Goal: Task Accomplishment & Management: Use online tool/utility

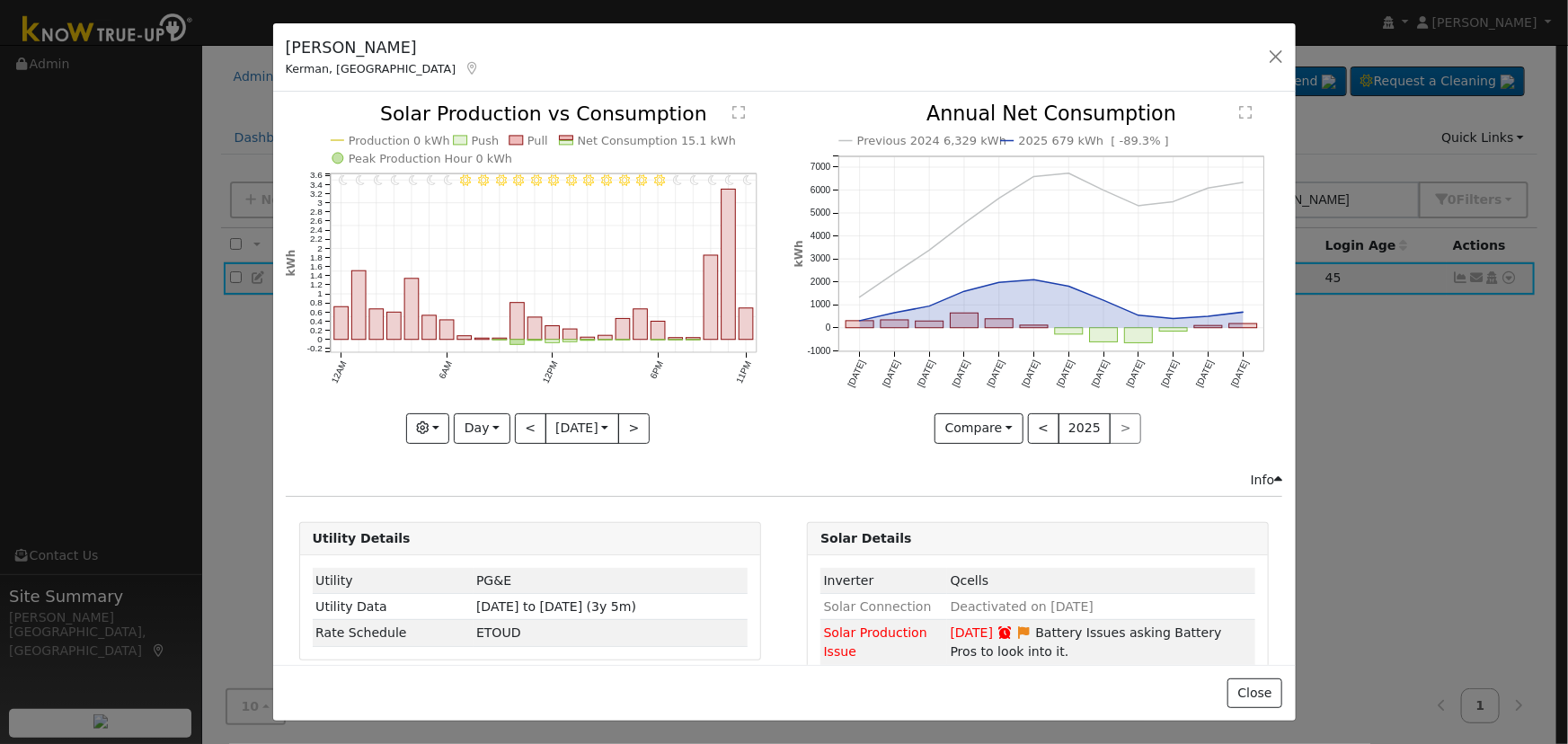
click at [1265, 69] on div "Ronald Belluomini Kerman, CA ronaldbelluo... ronaldbelluomini 1334 North Bishop…" at bounding box center [784, 58] width 1023 height 69
click at [1281, 61] on button "button" at bounding box center [1275, 56] width 25 height 25
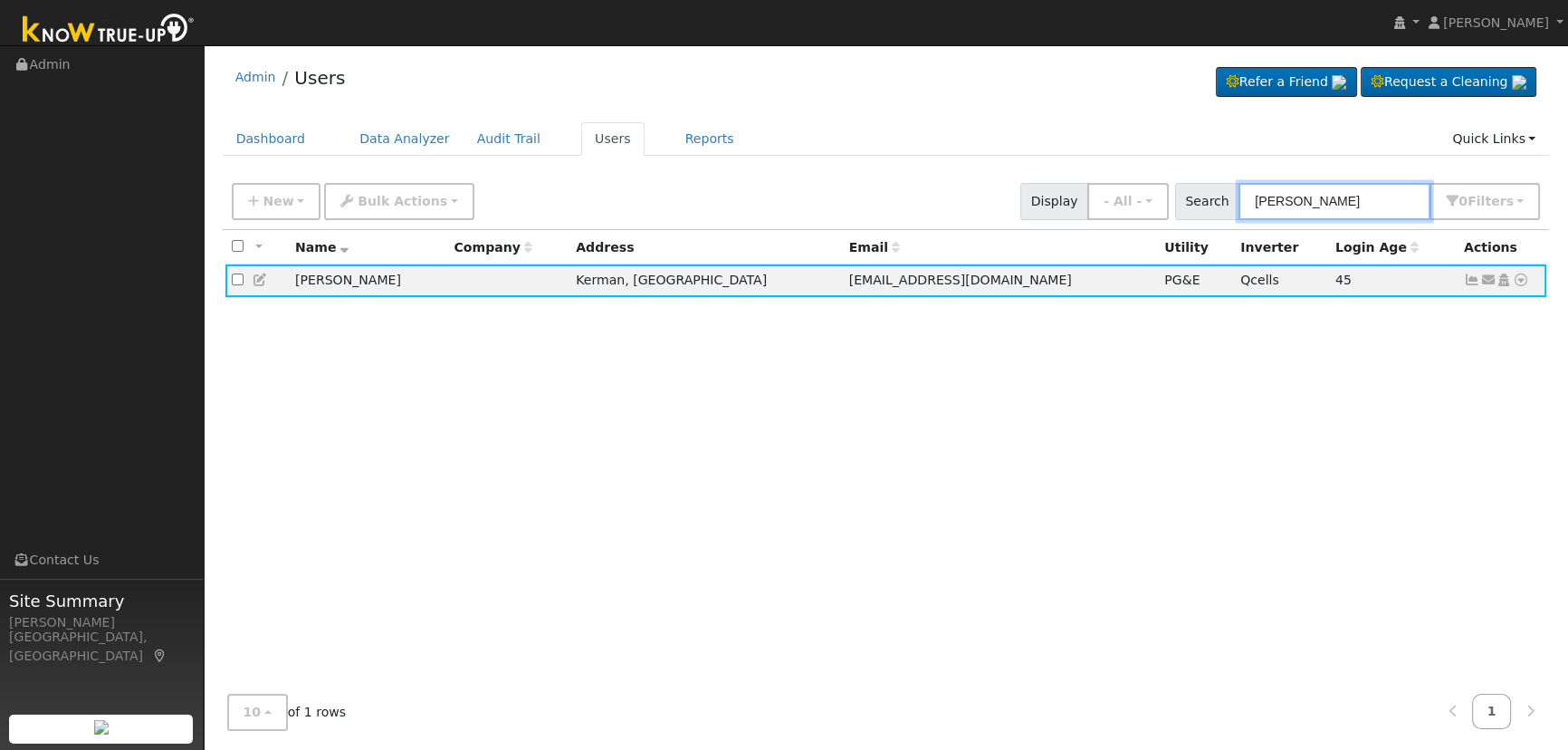
click at [1358, 190] on input "Belluomini" at bounding box center [1335, 202] width 192 height 38
click at [1358, 191] on input "Belluomini" at bounding box center [1335, 202] width 192 height 38
click at [1355, 190] on input "Belluomini" at bounding box center [1335, 202] width 192 height 38
paste input "Pete Martinez"
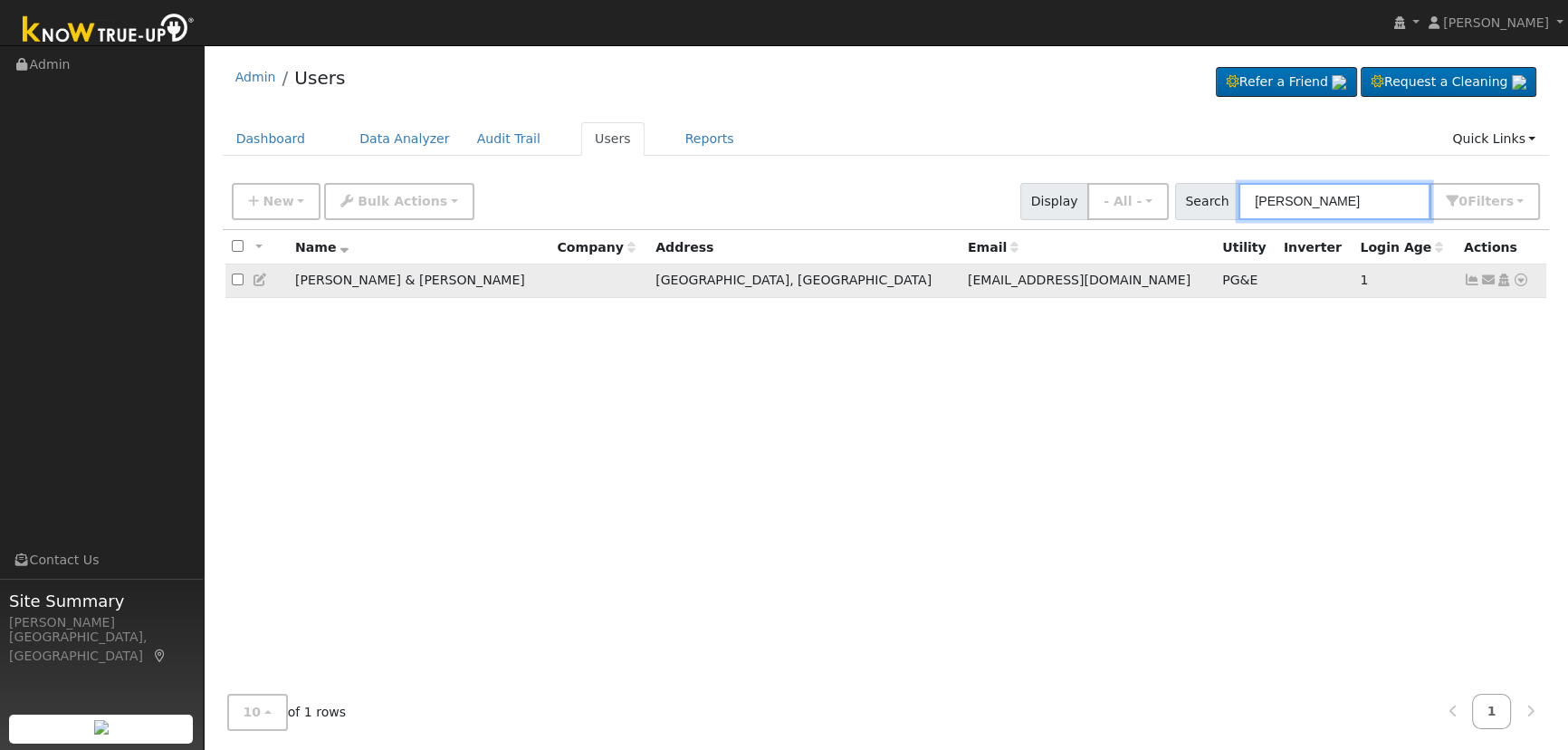
type input "Pete Martinez"
click at [1473, 278] on icon at bounding box center [1472, 279] width 16 height 12
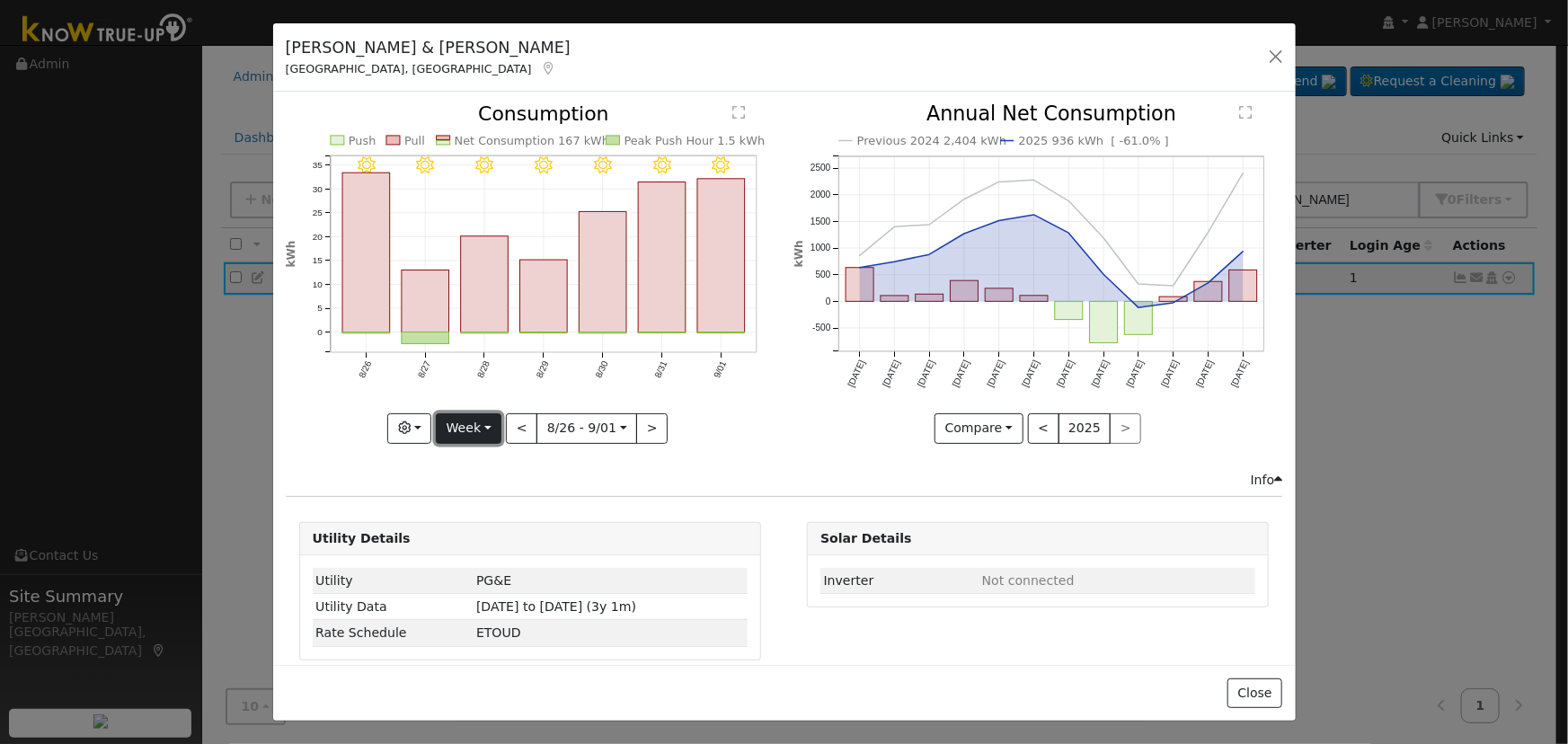
click at [488, 419] on button "Week" at bounding box center [468, 428] width 65 height 31
click at [465, 468] on link "Day" at bounding box center [499, 464] width 125 height 25
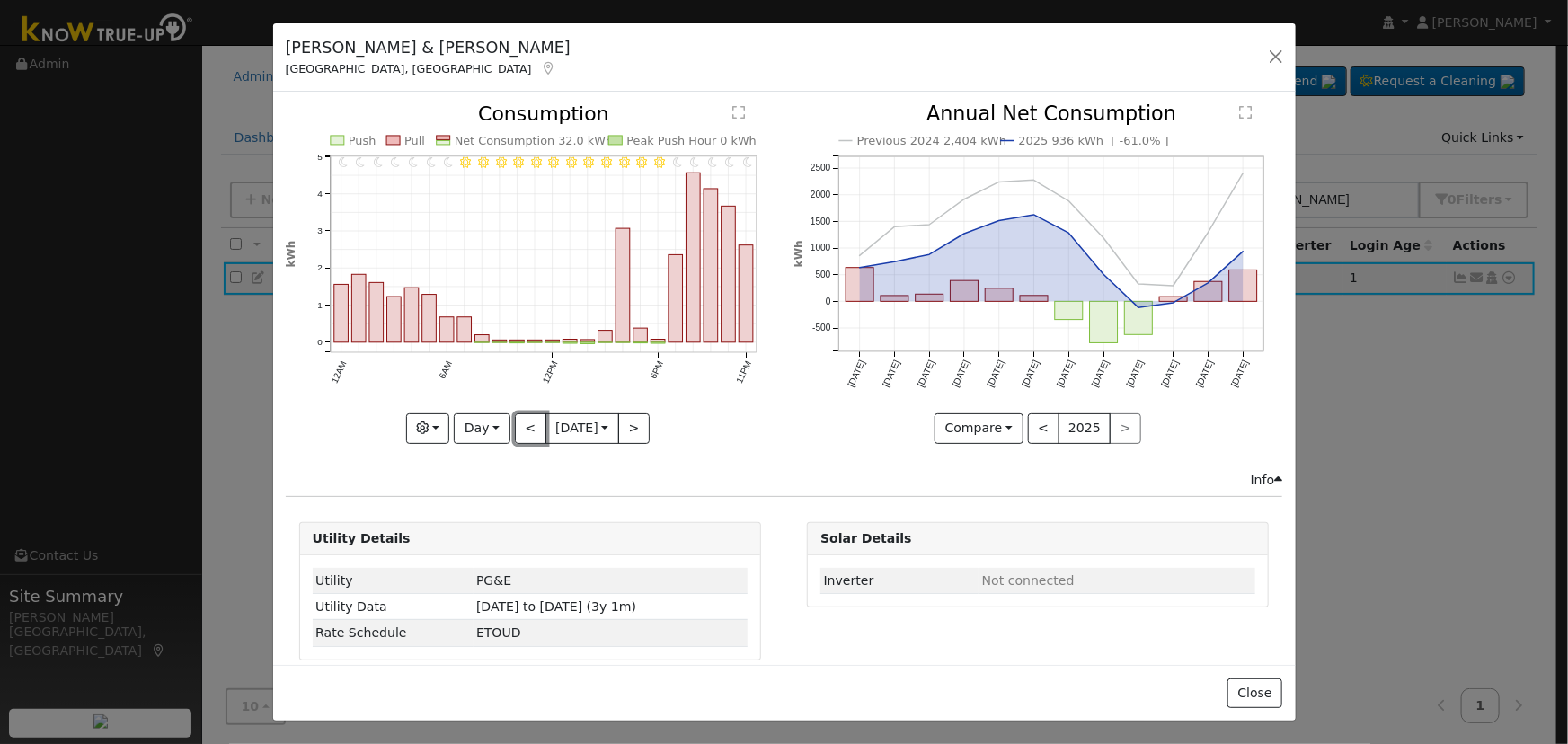
click at [525, 419] on button "<" at bounding box center [530, 428] width 32 height 31
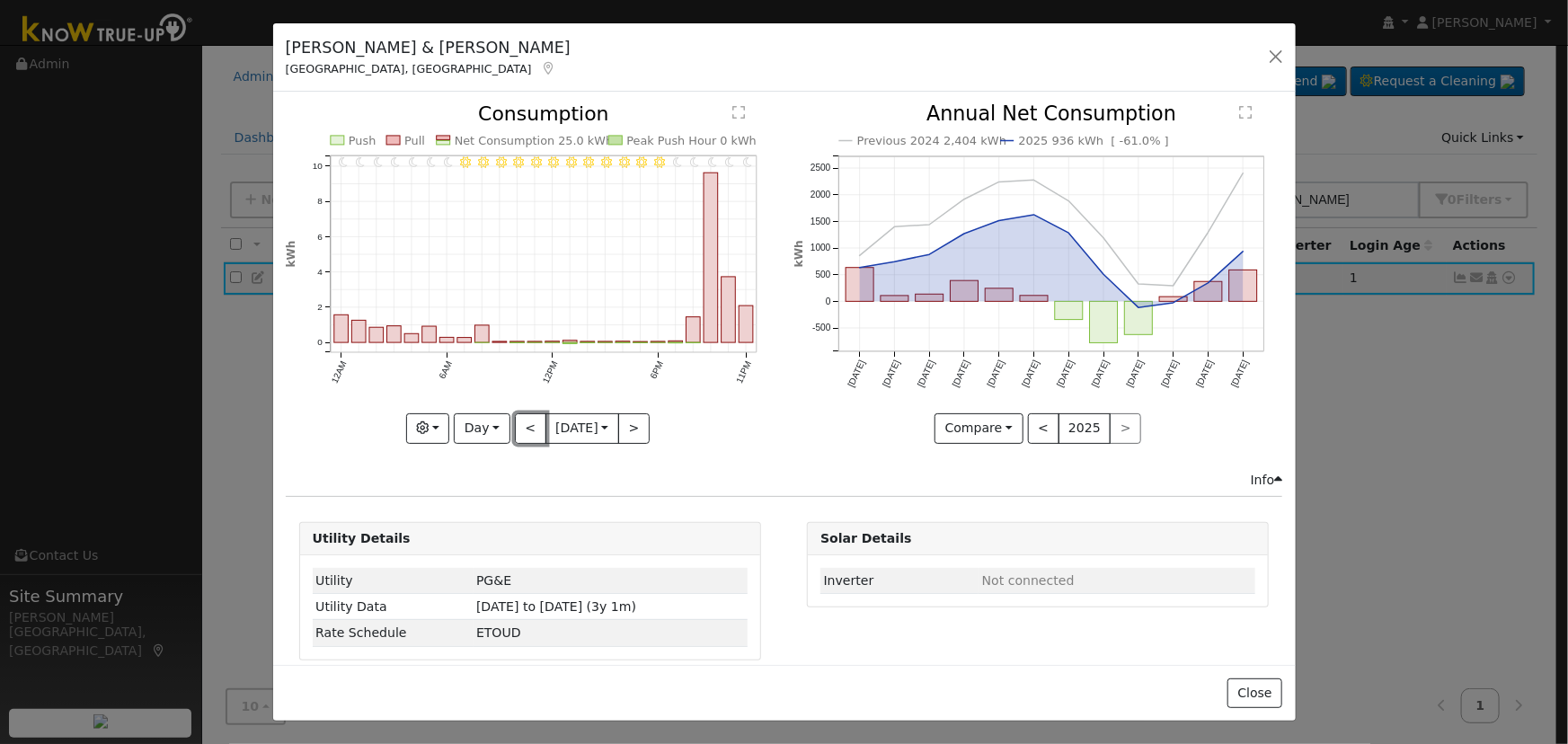
click at [525, 420] on button "<" at bounding box center [530, 428] width 32 height 31
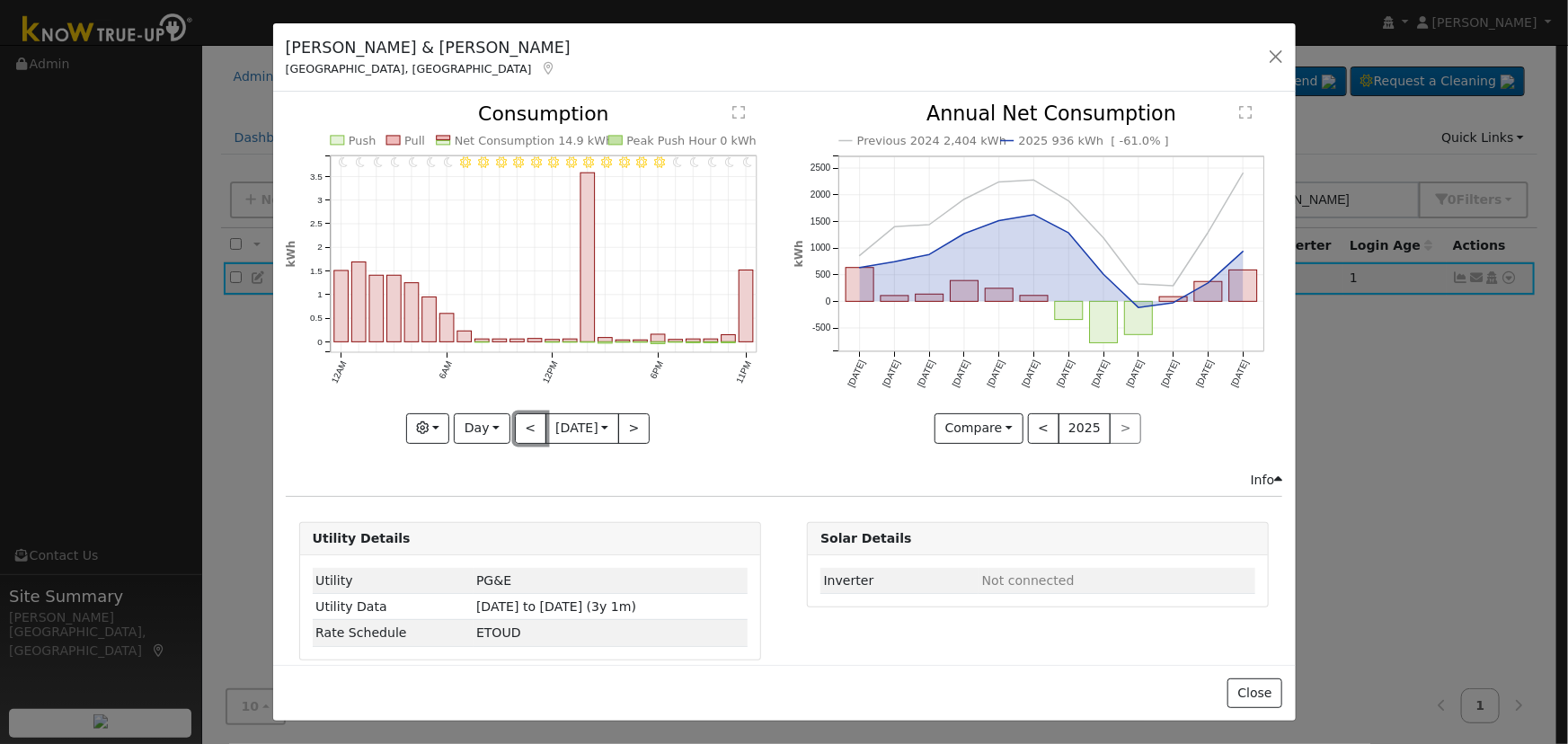
click at [525, 420] on button "<" at bounding box center [530, 428] width 32 height 31
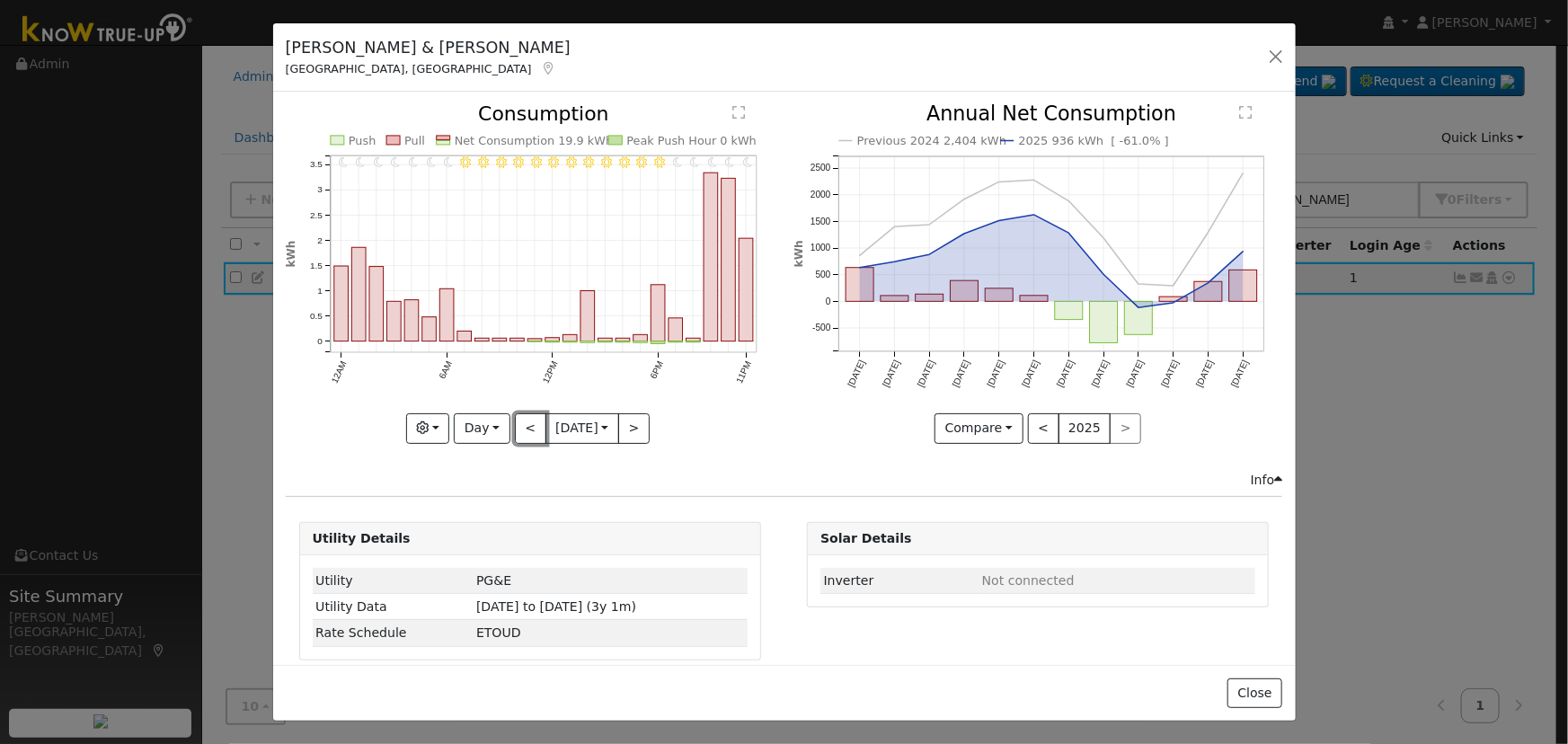
click at [525, 420] on button "<" at bounding box center [530, 428] width 32 height 31
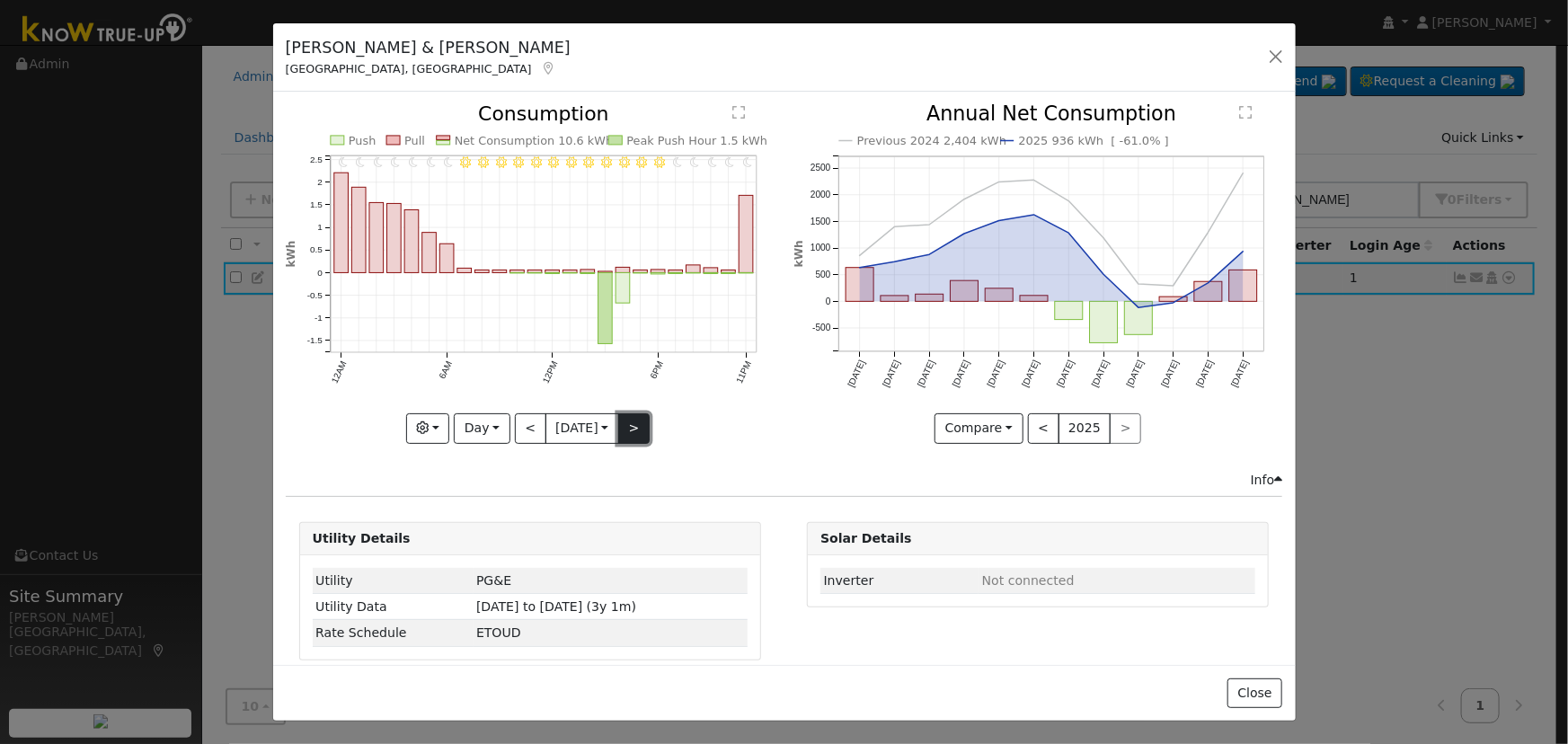
click at [640, 414] on button ">" at bounding box center [634, 428] width 32 height 31
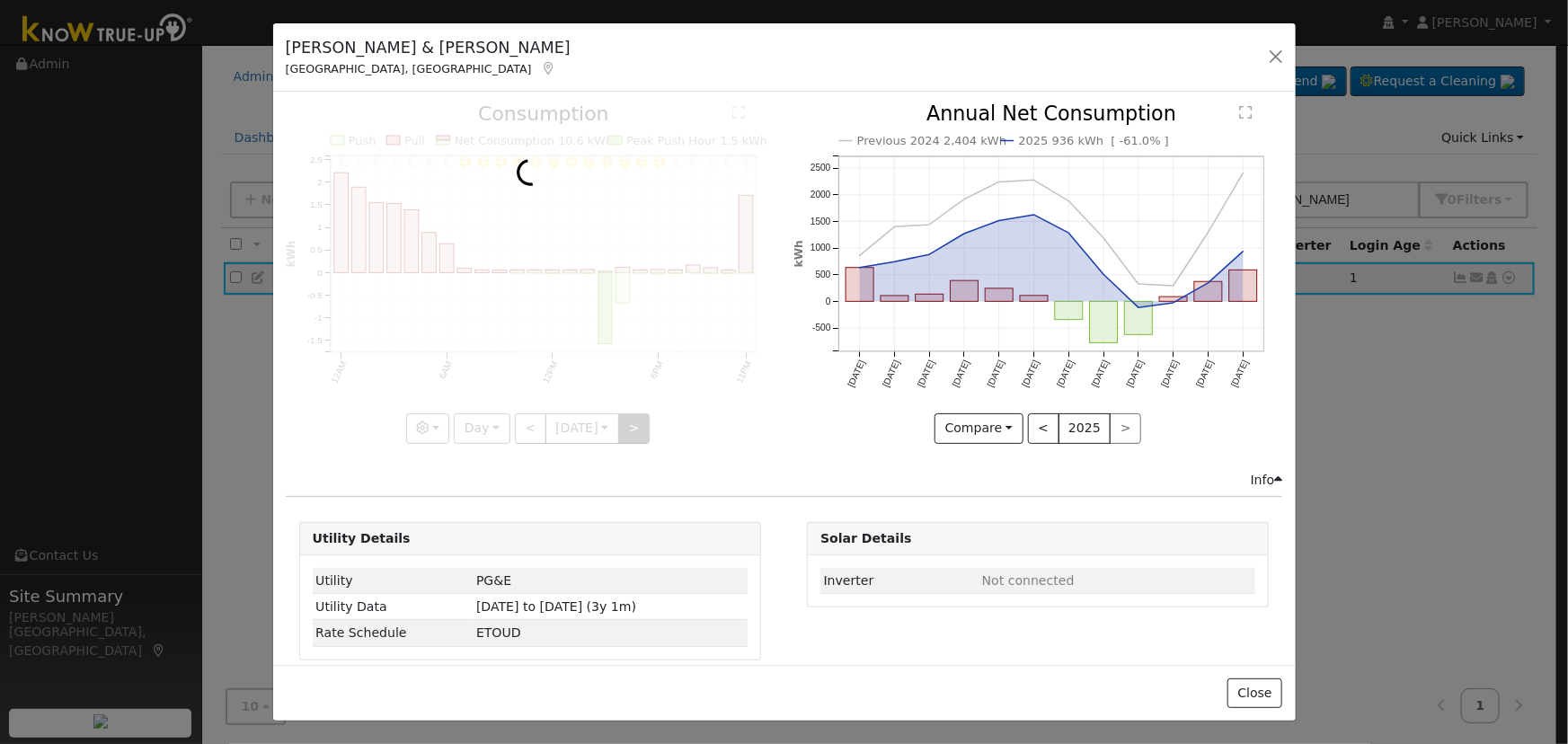
click at [640, 414] on div at bounding box center [530, 273] width 488 height 338
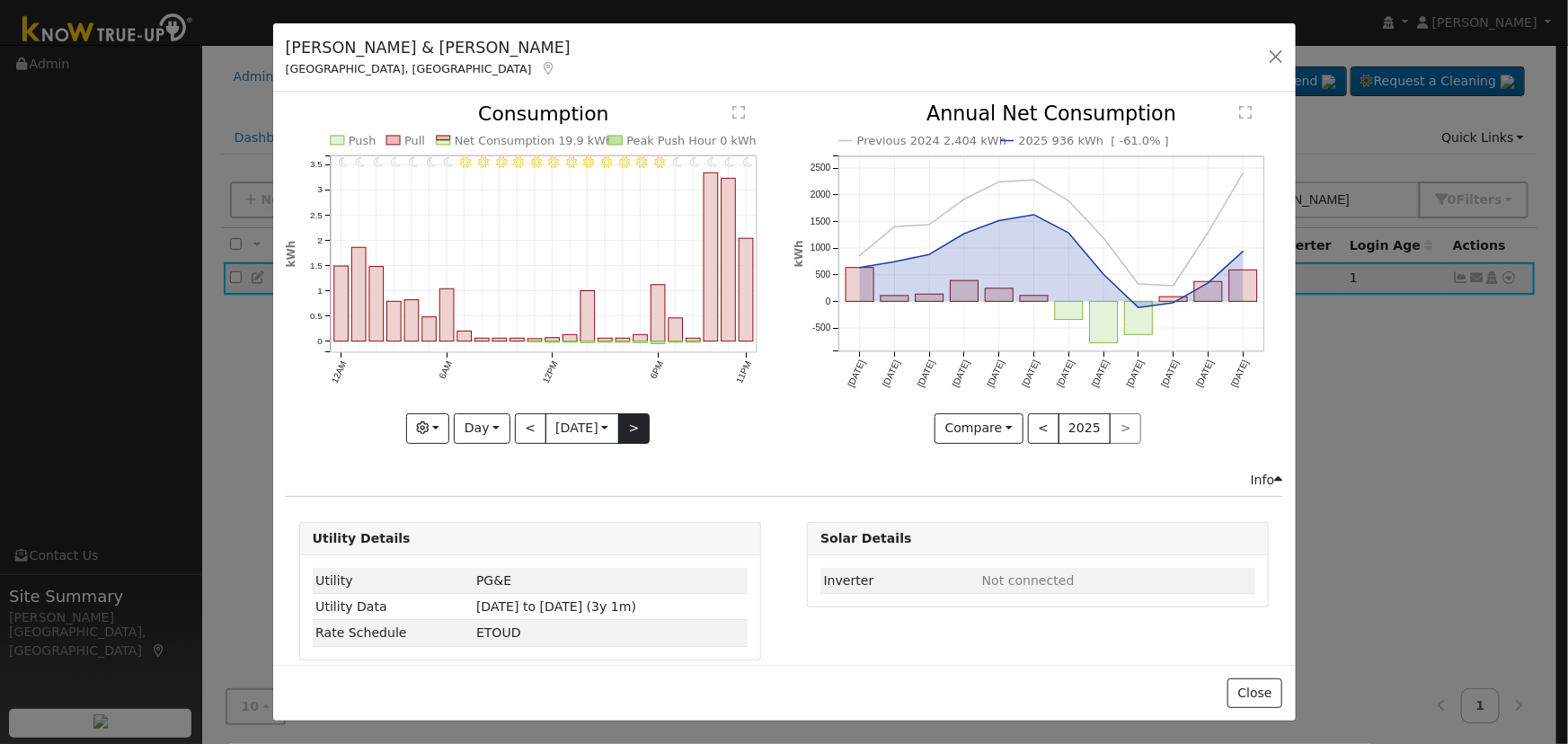
click at [640, 414] on div "11PM - Clear 10PM - Clear 9PM - MostlyClear 8PM - Clear 7PM - Clear 6PM - Clear…" at bounding box center [530, 273] width 488 height 338
click at [640, 414] on button ">" at bounding box center [634, 428] width 32 height 31
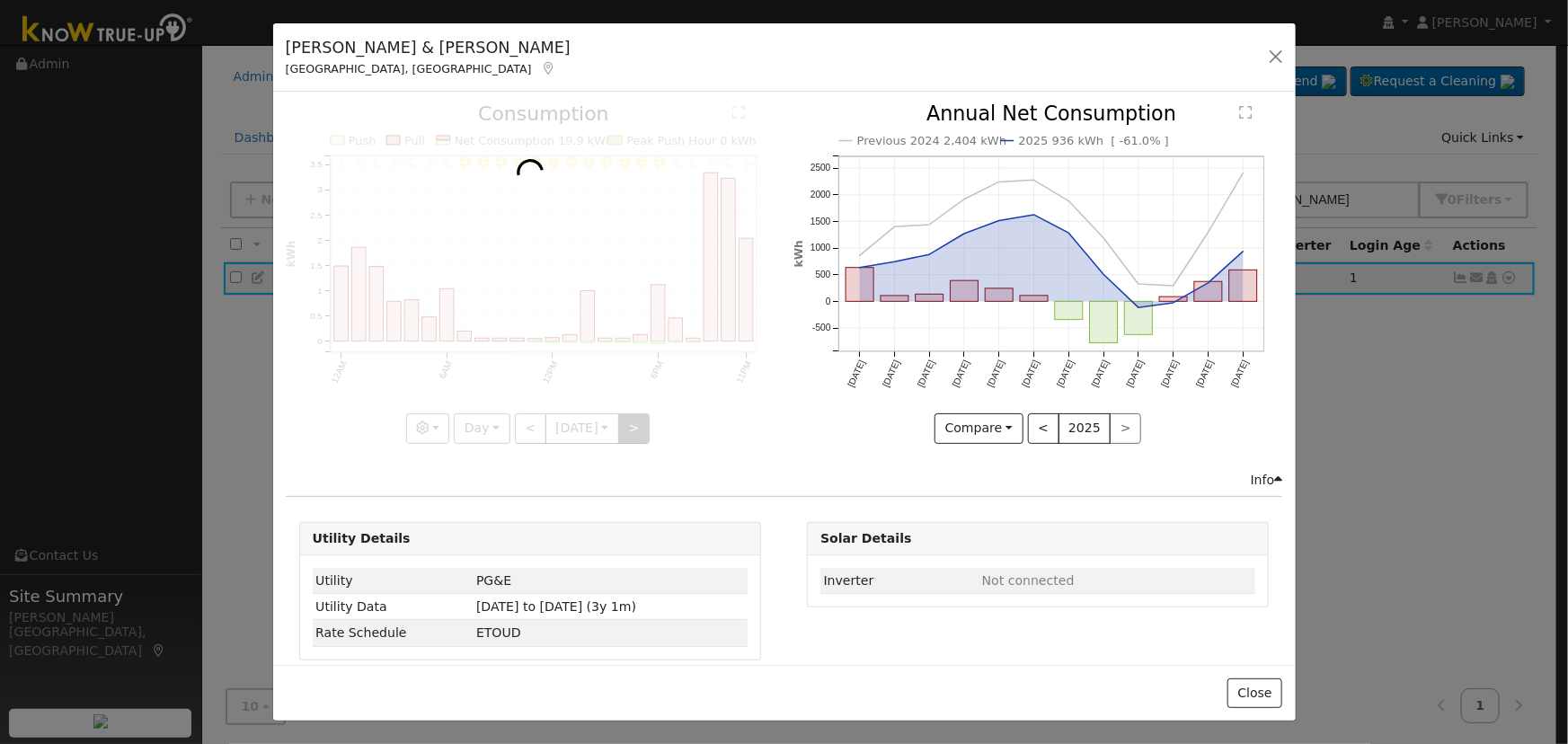
click at [640, 414] on div at bounding box center [530, 273] width 488 height 338
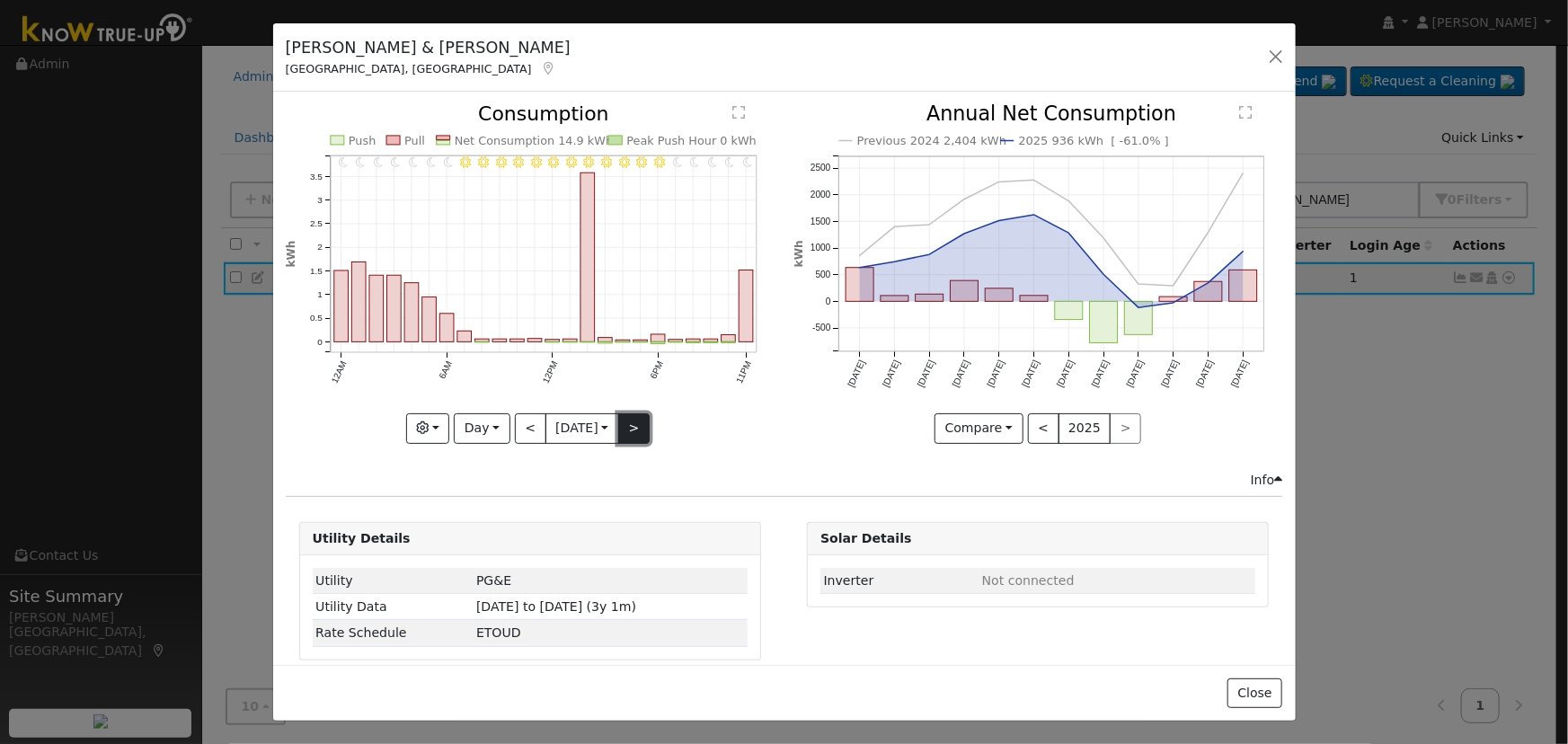
click at [639, 415] on button ">" at bounding box center [634, 428] width 32 height 31
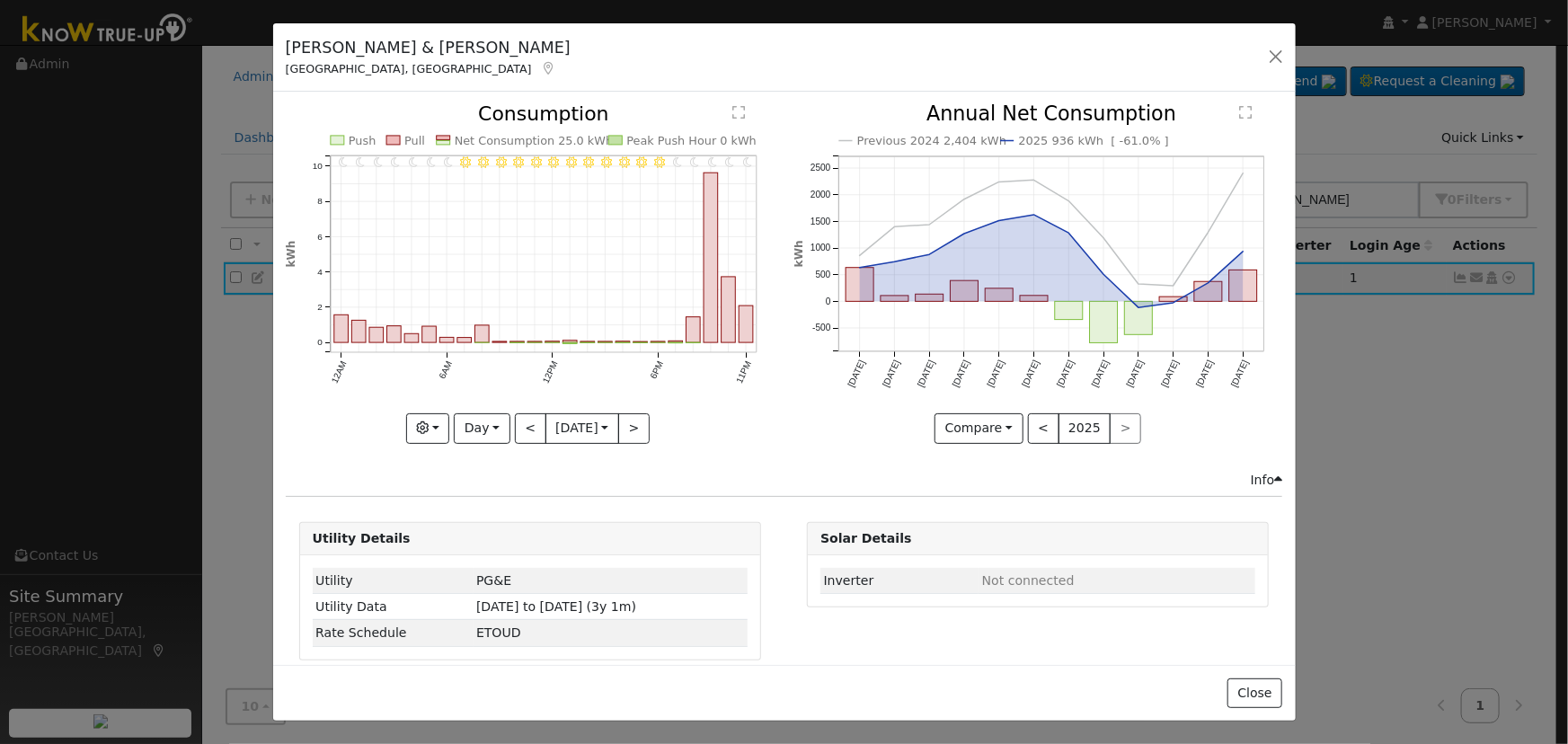
click at [1261, 49] on div "Tania & Pete Martinez Fresno, CA Default Account Default Account 5935 East Grov…" at bounding box center [784, 58] width 1023 height 69
click at [520, 413] on button "<" at bounding box center [530, 428] width 32 height 31
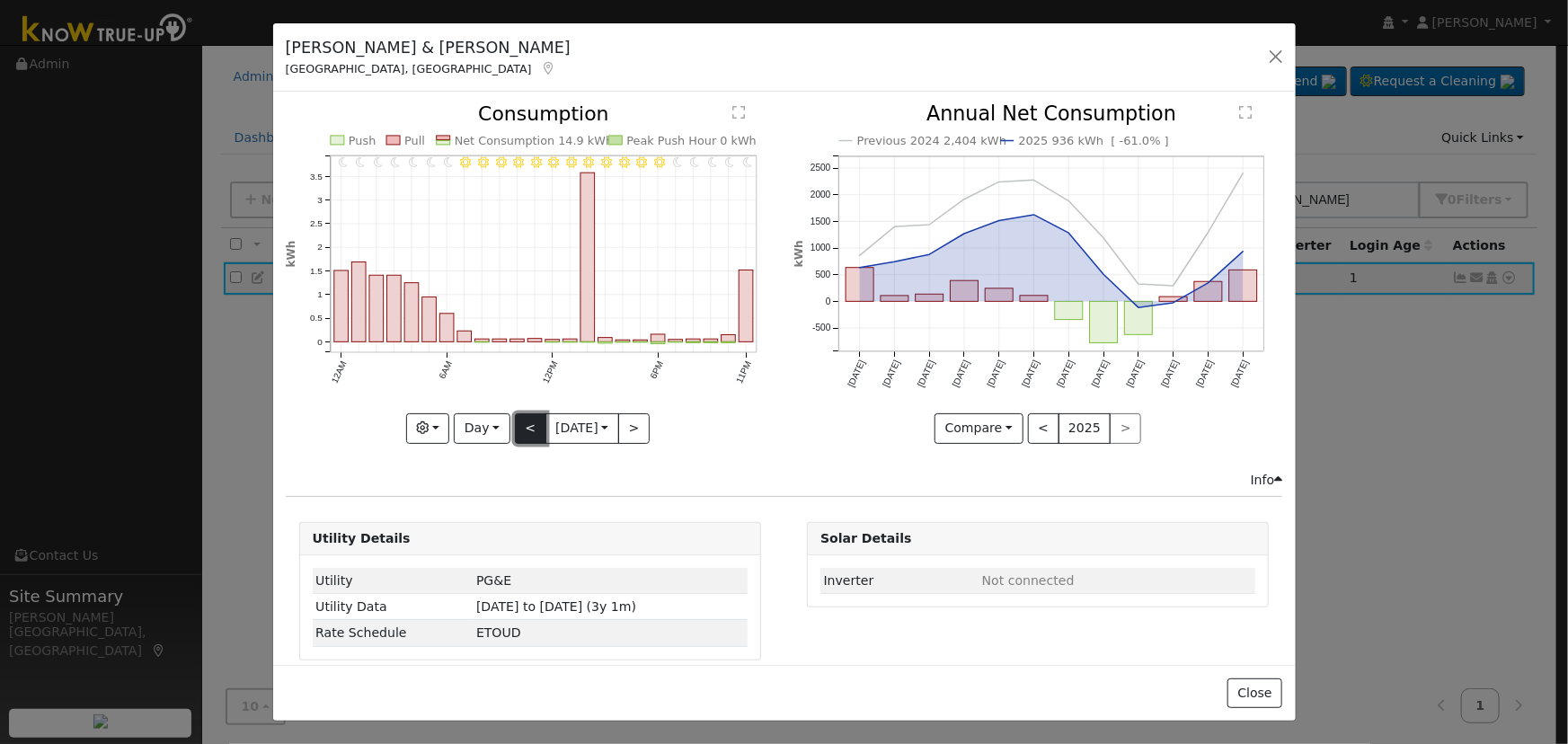
click at [520, 413] on button "<" at bounding box center [530, 428] width 32 height 31
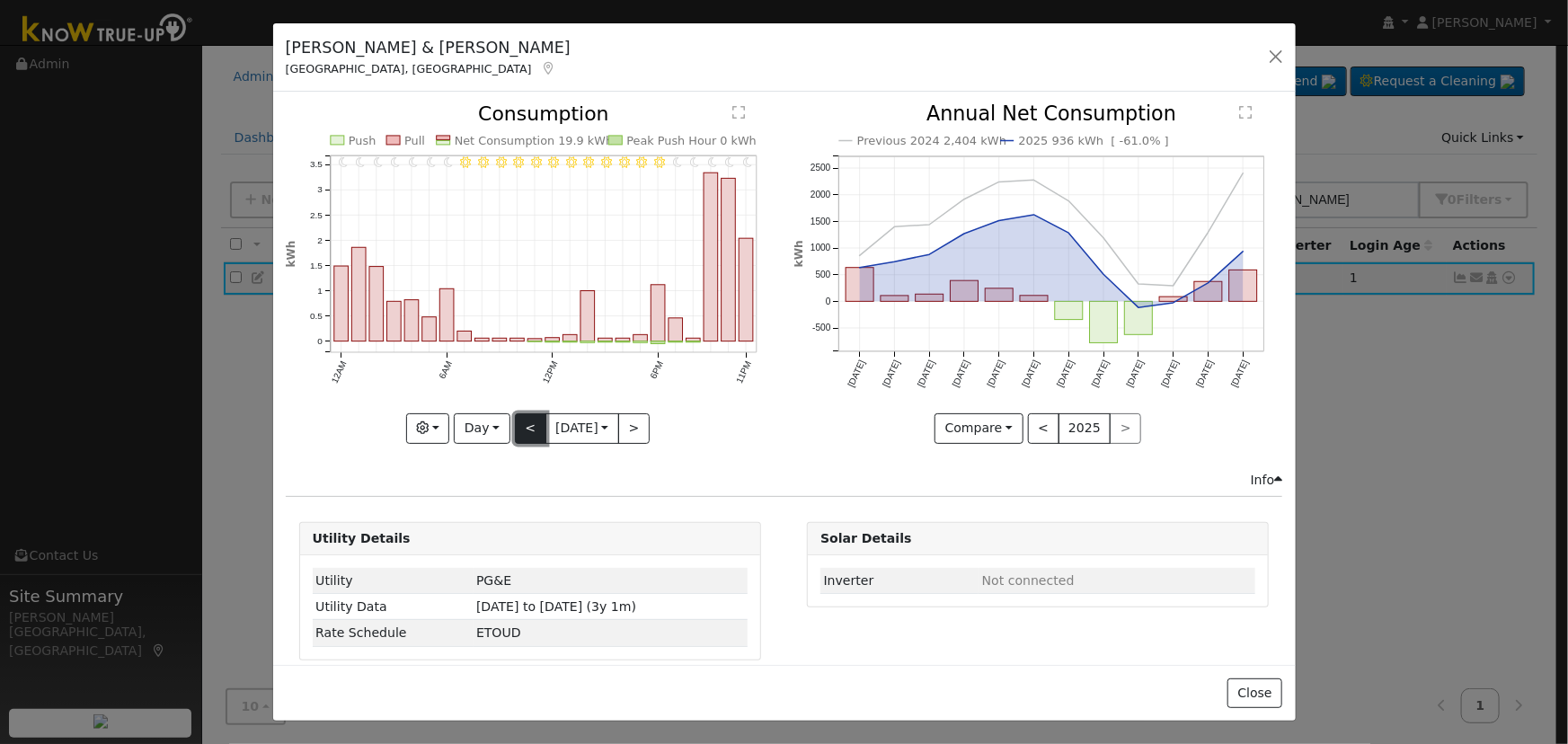
click at [530, 413] on button "<" at bounding box center [530, 428] width 32 height 31
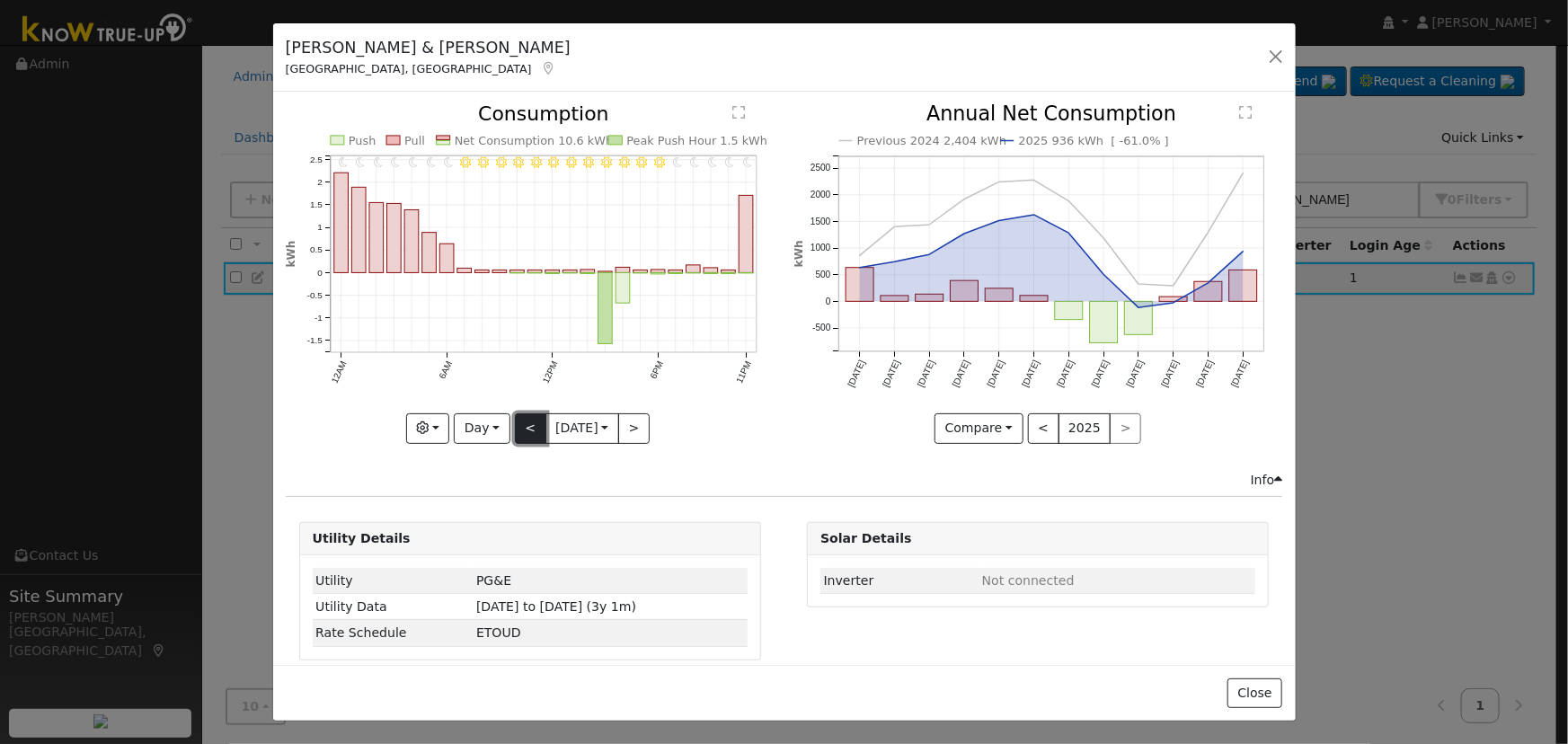
click at [530, 413] on button "<" at bounding box center [530, 428] width 32 height 31
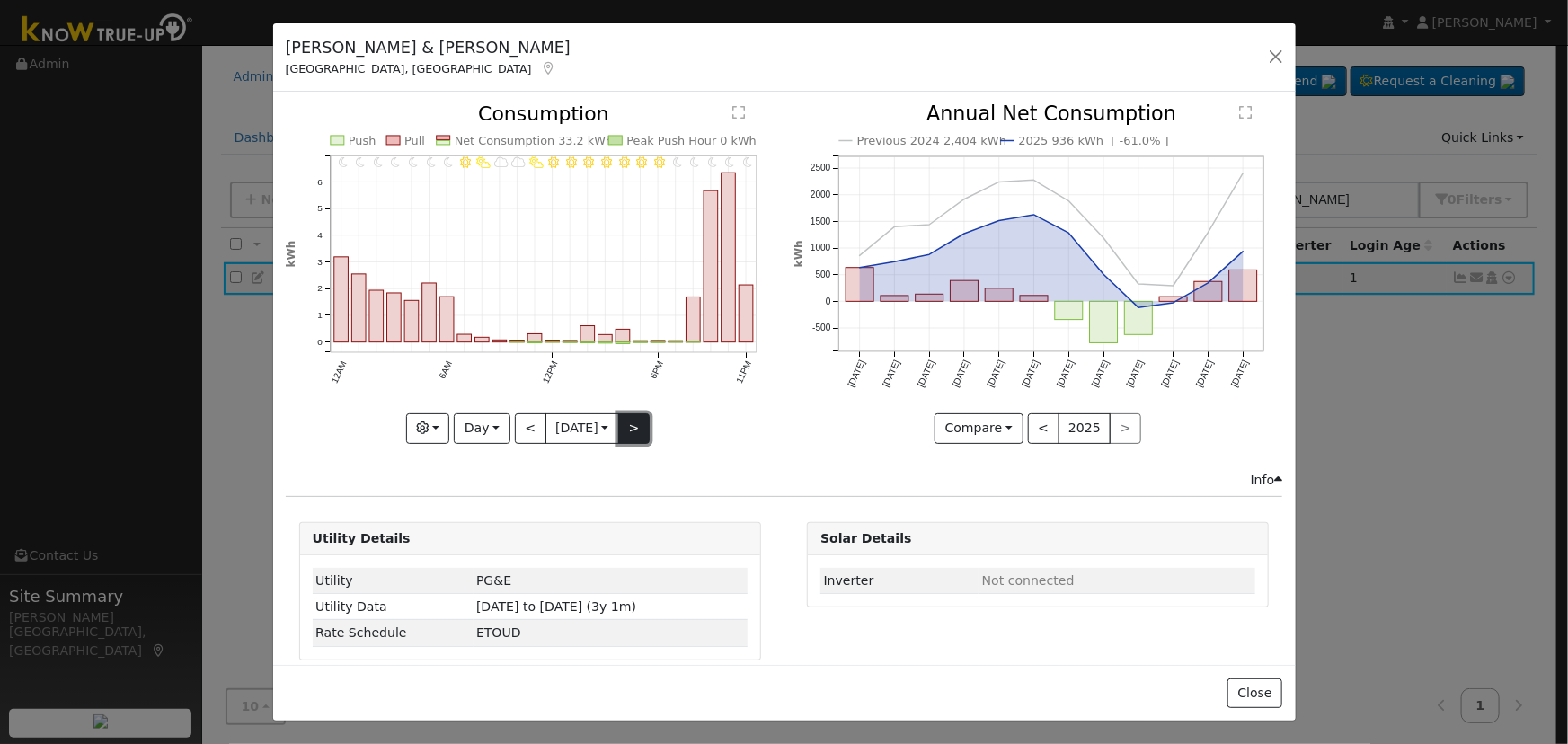
click at [633, 413] on button ">" at bounding box center [634, 428] width 32 height 31
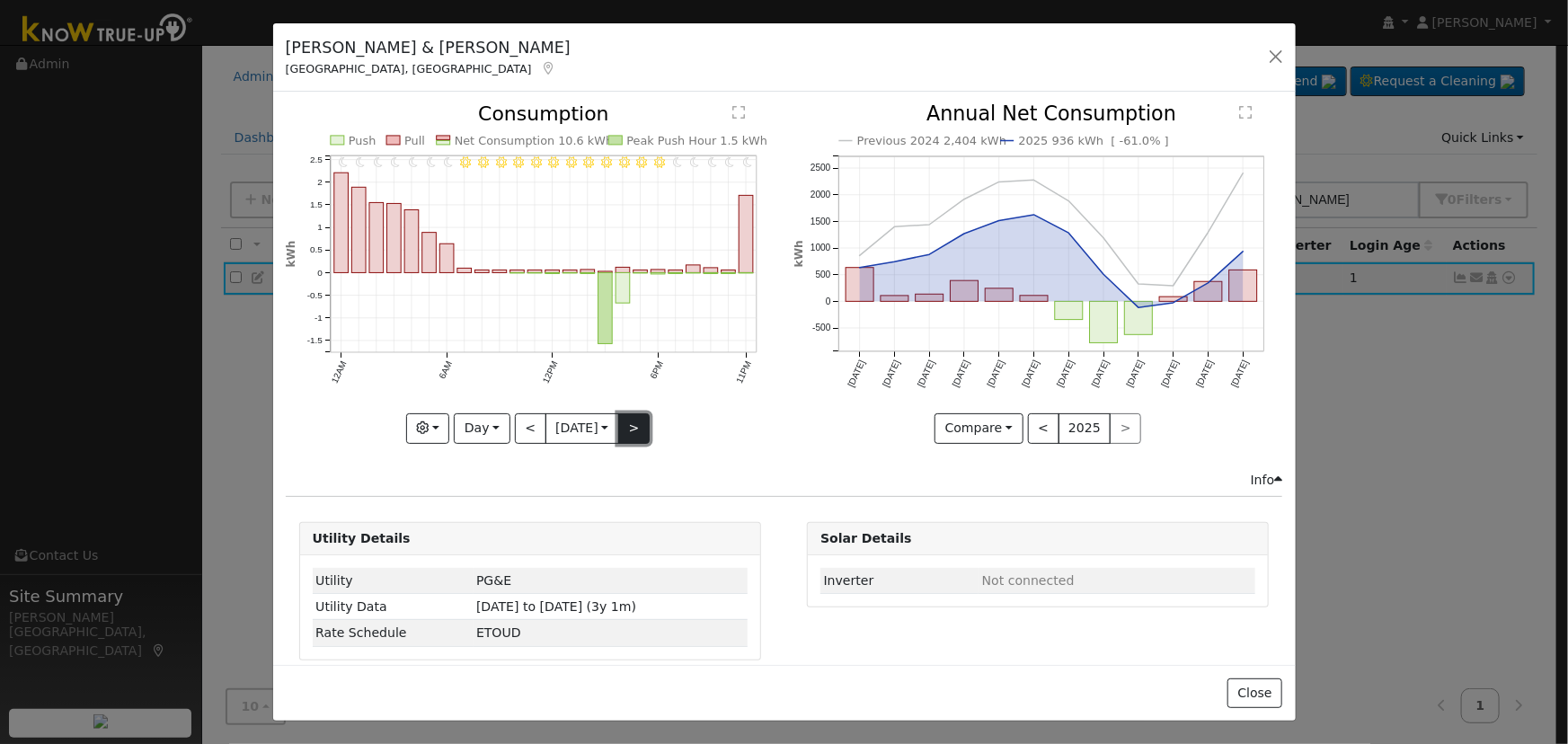
click at [632, 413] on button ">" at bounding box center [634, 428] width 32 height 31
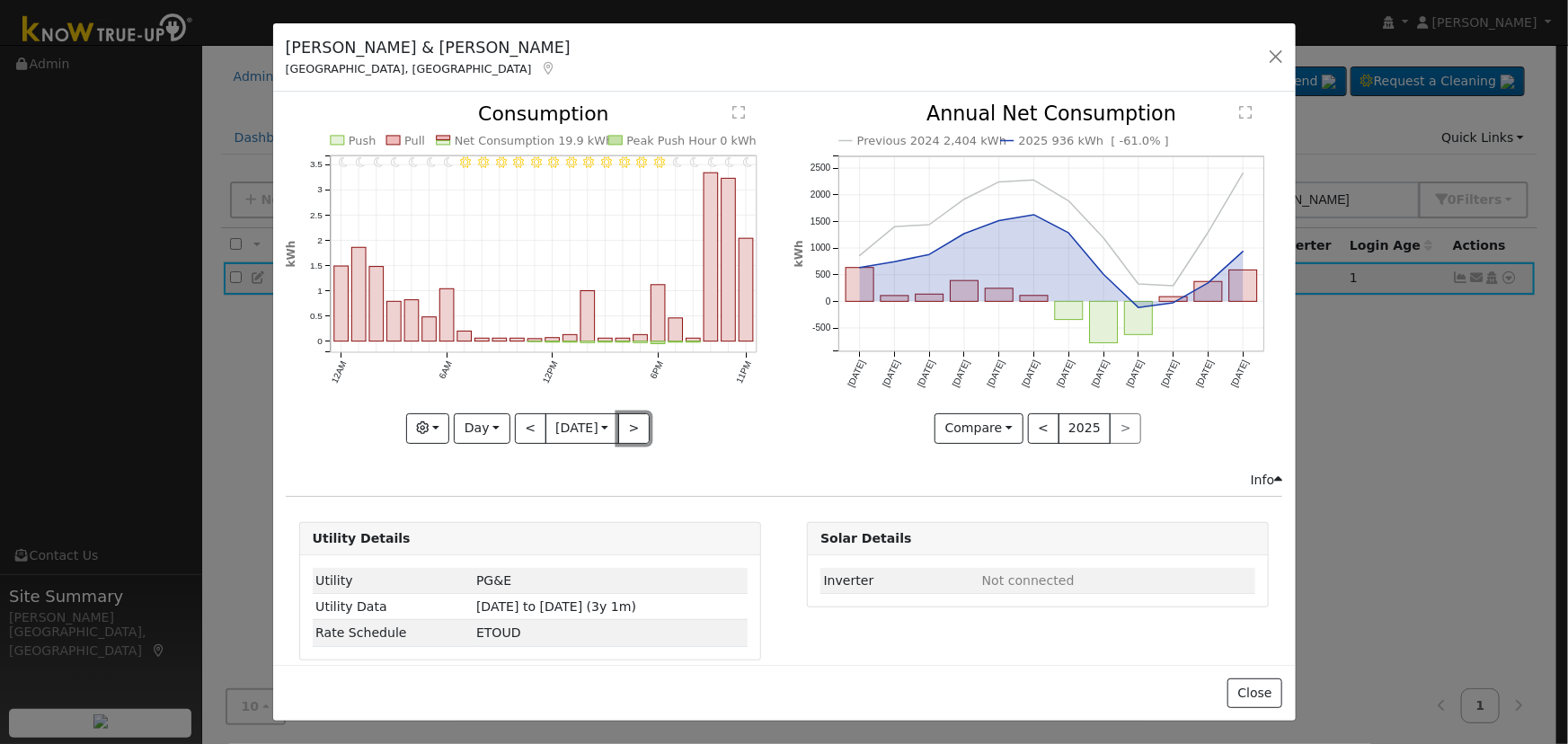
click at [632, 413] on button ">" at bounding box center [634, 428] width 32 height 31
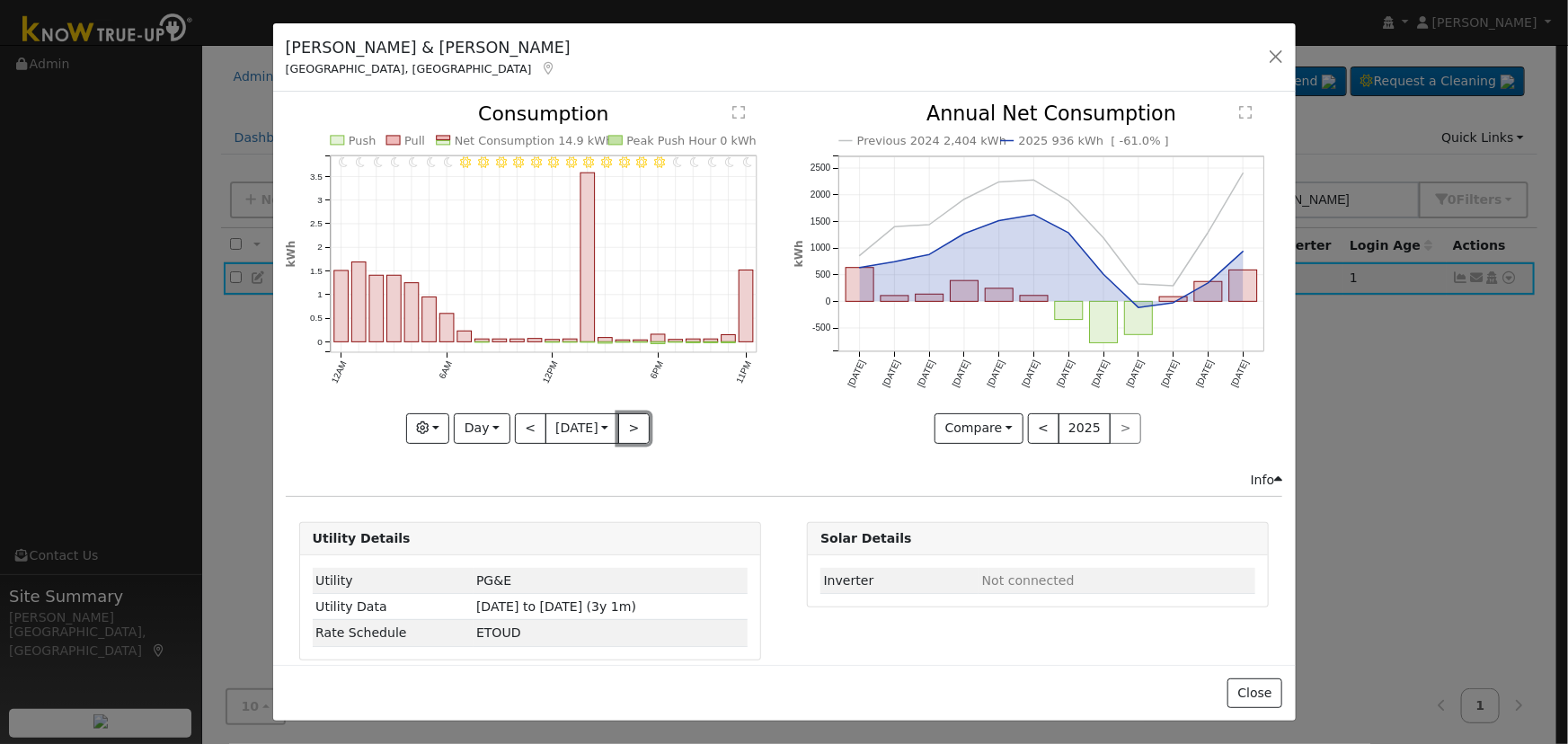
click at [632, 413] on button ">" at bounding box center [634, 428] width 32 height 31
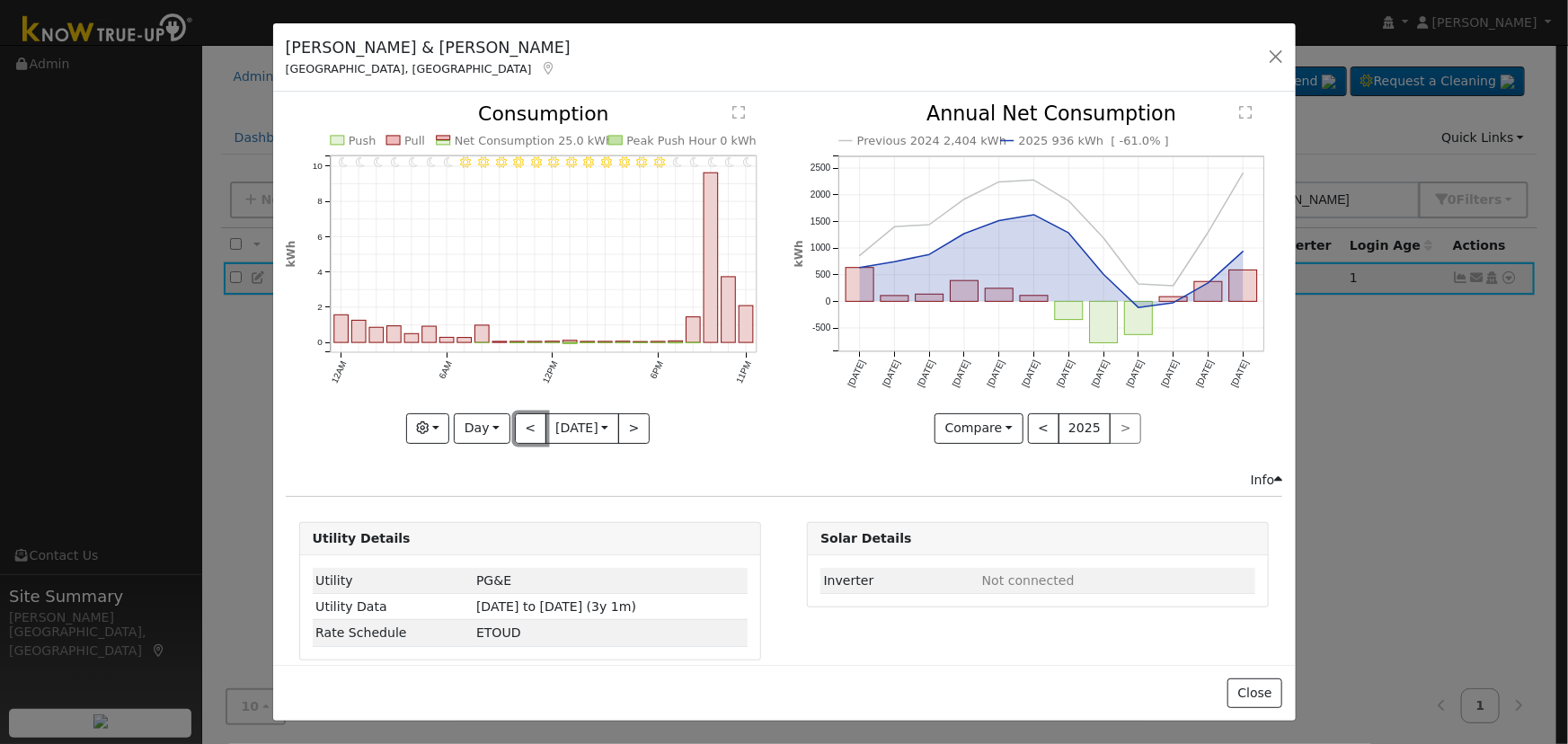
click at [523, 413] on button "<" at bounding box center [530, 428] width 32 height 31
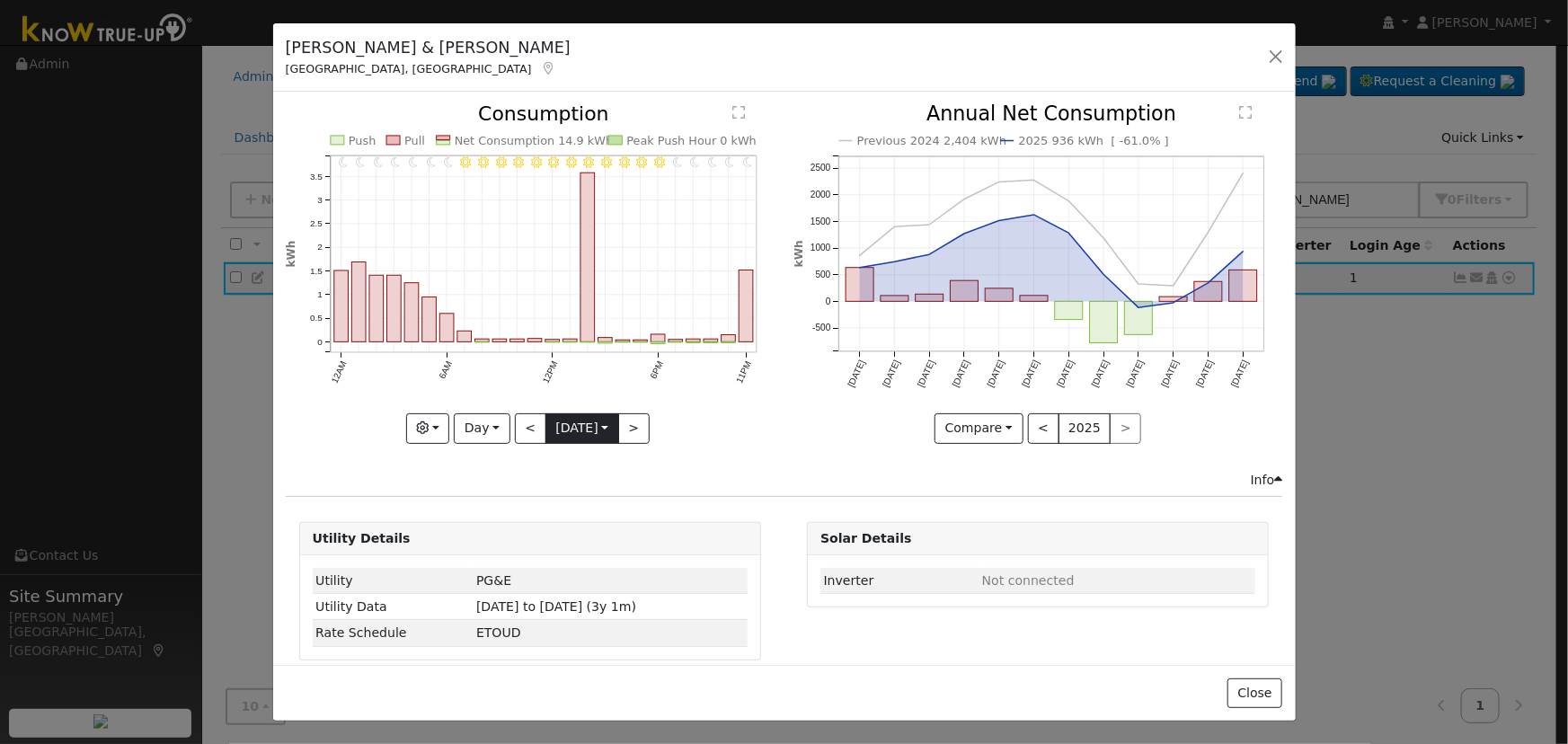
click at [598, 433] on input "2025-08-29" at bounding box center [582, 428] width 72 height 29
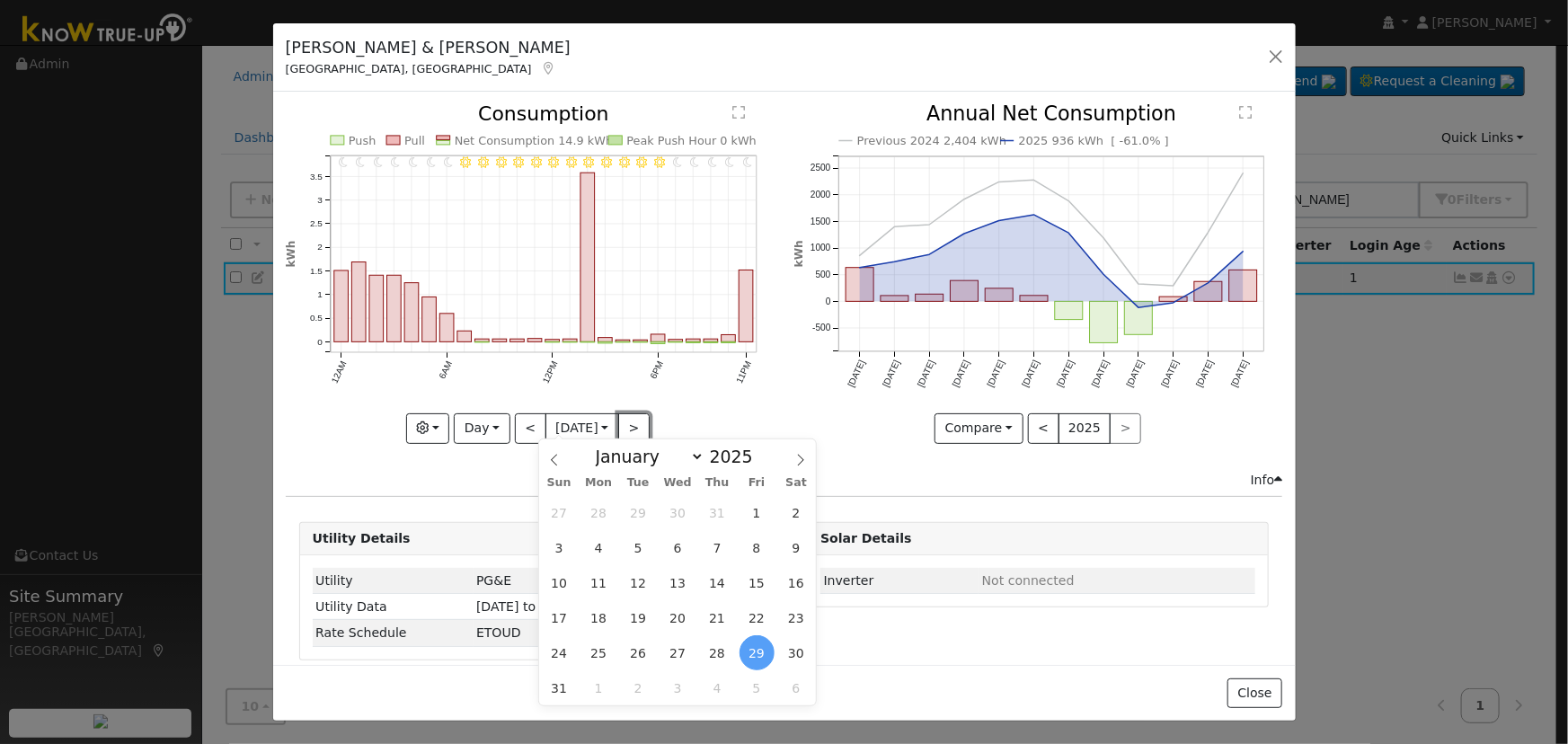
click at [634, 413] on button ">" at bounding box center [634, 428] width 32 height 31
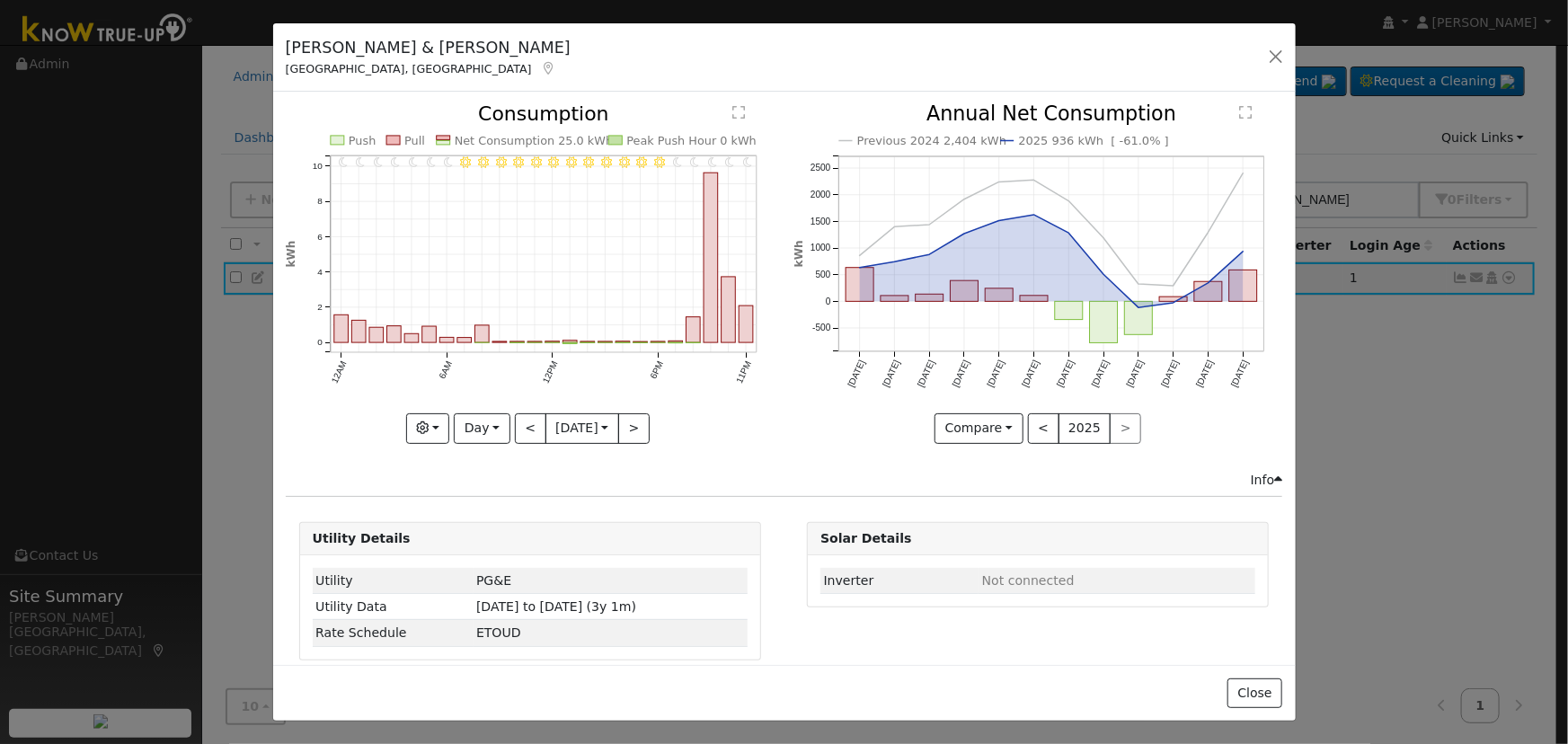
click at [634, 408] on div "11PM - Clear 10PM - Clear 9PM - Clear 8PM - Clear 7PM - Clear 6PM - Clear 5PM -…" at bounding box center [530, 273] width 488 height 338
click at [634, 413] on button ">" at bounding box center [634, 428] width 32 height 31
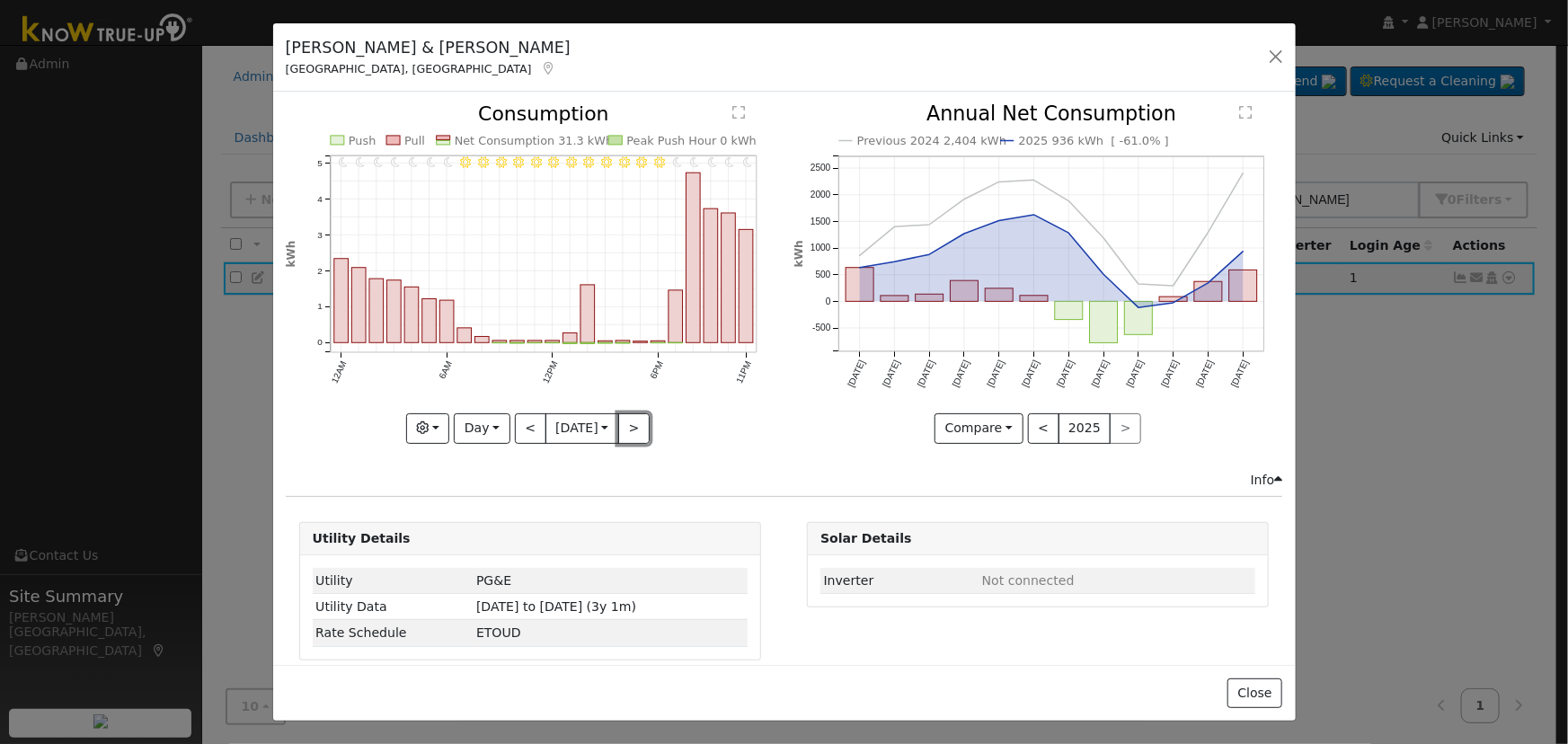
click at [634, 413] on button ">" at bounding box center [634, 428] width 32 height 31
type input "2025-09-01"
